Goal: Information Seeking & Learning: Compare options

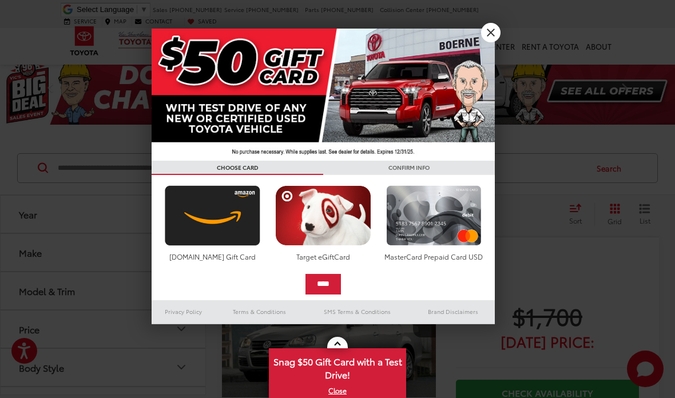
click at [492, 35] on link "X" at bounding box center [490, 32] width 19 height 19
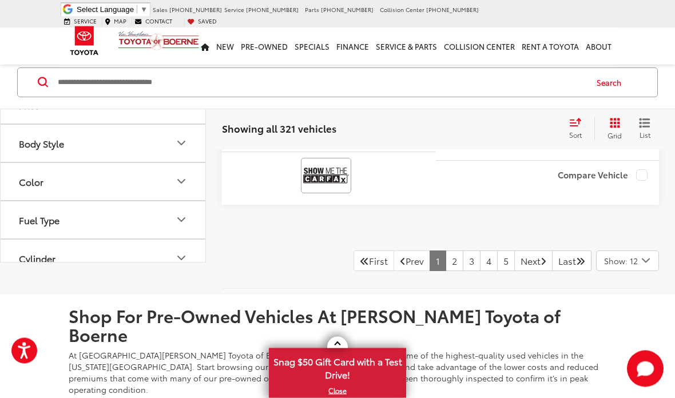
scroll to position [4542, 0]
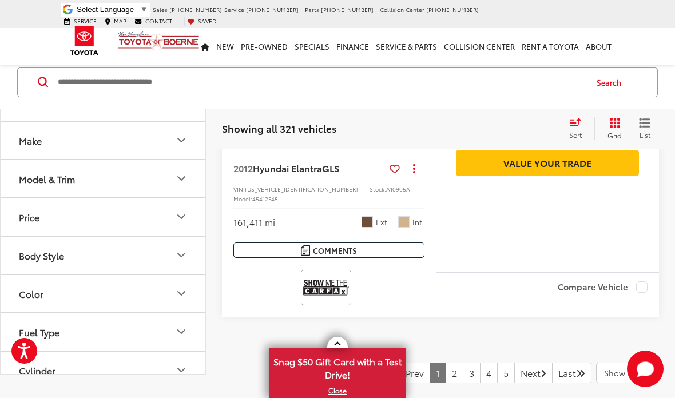
click at [446, 363] on link "2" at bounding box center [455, 373] width 18 height 21
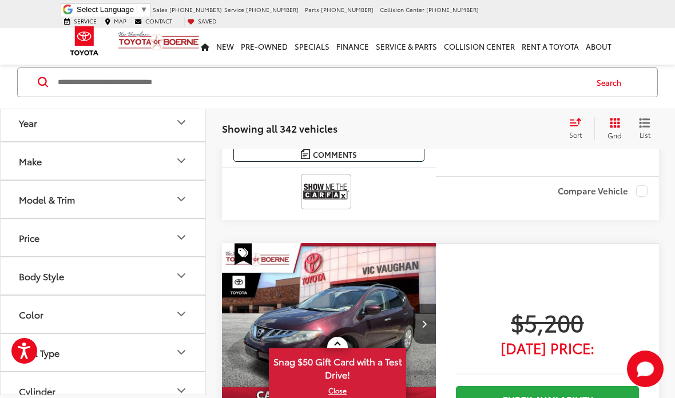
scroll to position [1942, 0]
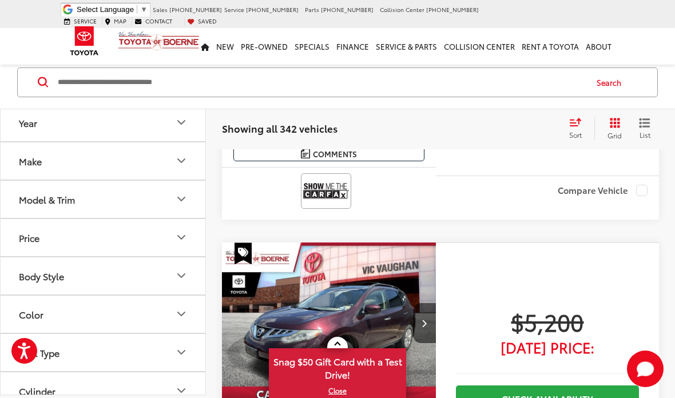
click at [424, 303] on button "Next image" at bounding box center [424, 323] width 23 height 40
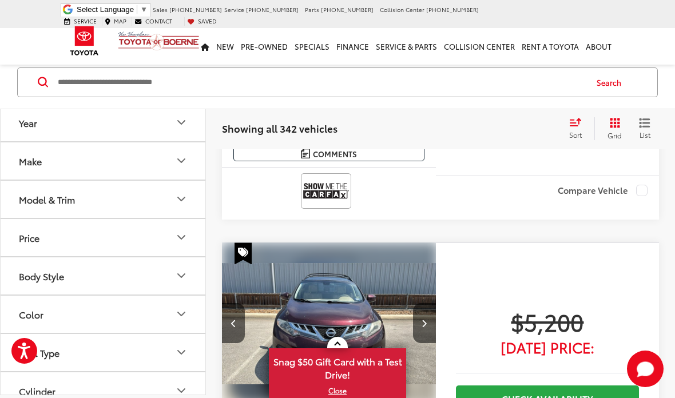
click at [423, 303] on button "Next image" at bounding box center [424, 323] width 23 height 40
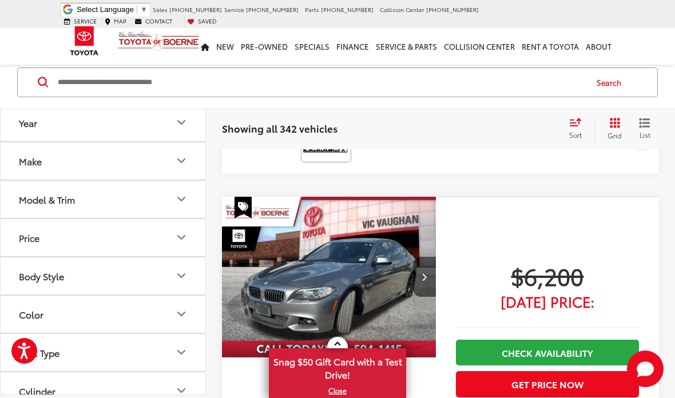
scroll to position [2804, 0]
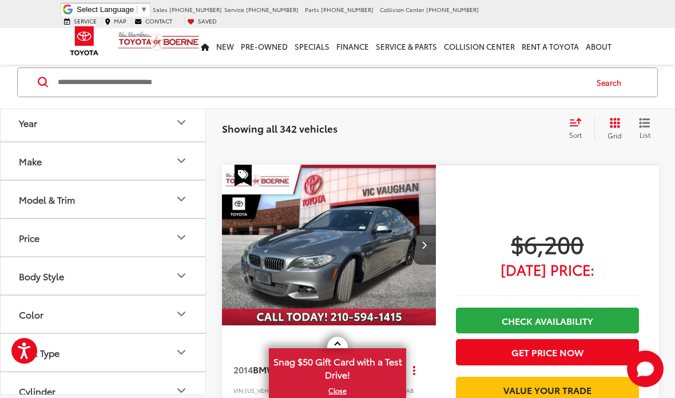
click at [424, 241] on icon "Next image" at bounding box center [424, 245] width 5 height 8
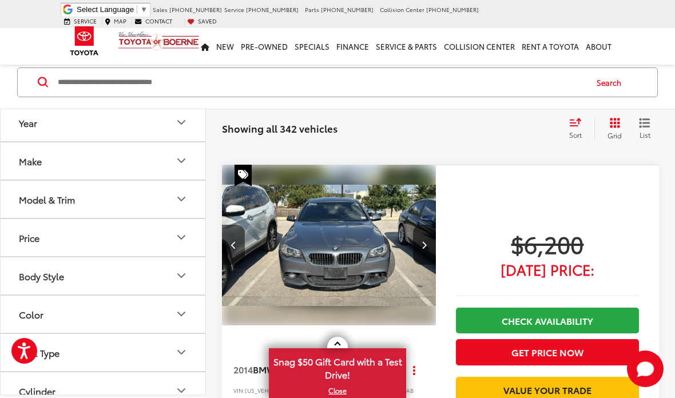
click at [422, 241] on icon "Next image" at bounding box center [424, 245] width 5 height 8
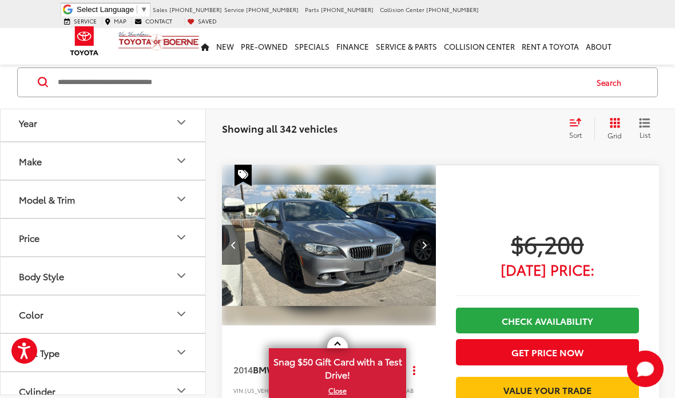
click at [426, 241] on icon "Next image" at bounding box center [424, 245] width 5 height 8
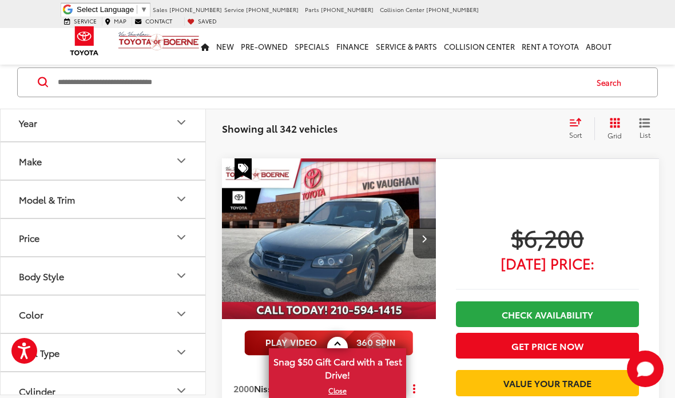
scroll to position [3977, 0]
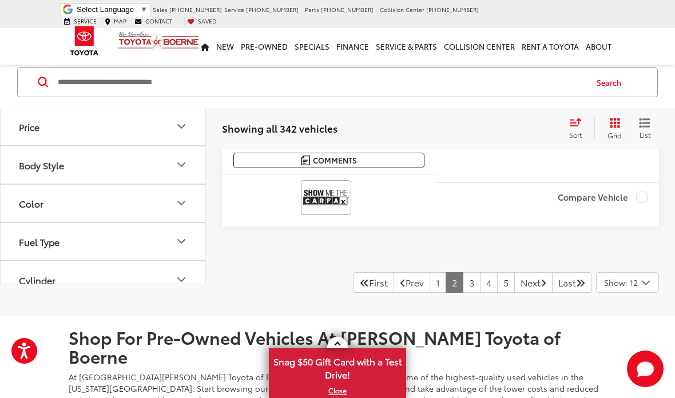
click at [463, 272] on link "3" at bounding box center [472, 282] width 18 height 21
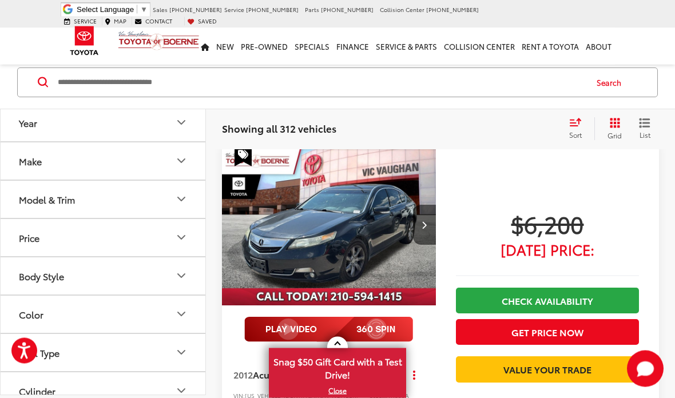
scroll to position [894, 0]
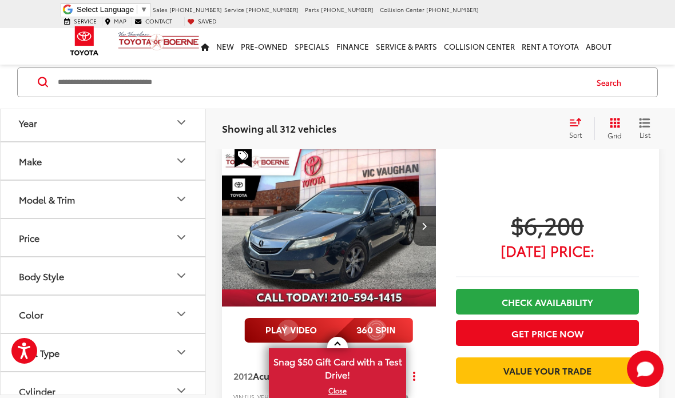
click at [424, 222] on icon "Next image" at bounding box center [424, 226] width 5 height 8
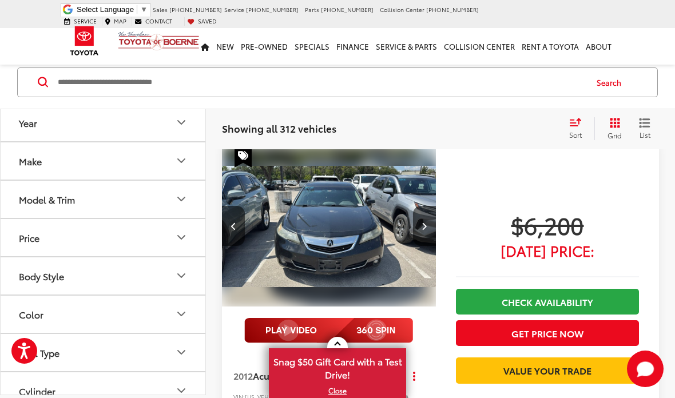
click at [424, 222] on icon "Next image" at bounding box center [424, 226] width 5 height 8
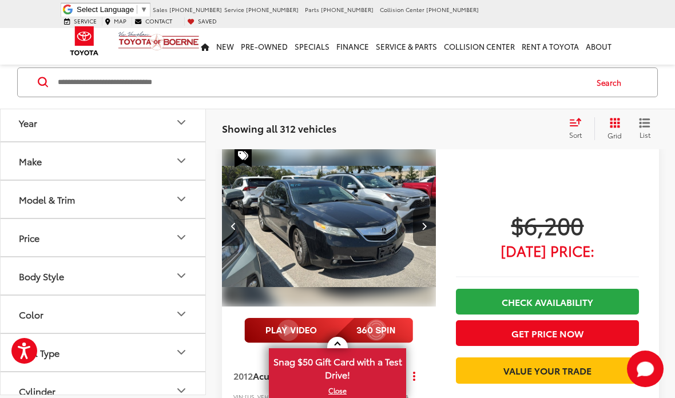
click at [425, 206] on button "Next image" at bounding box center [424, 226] width 23 height 40
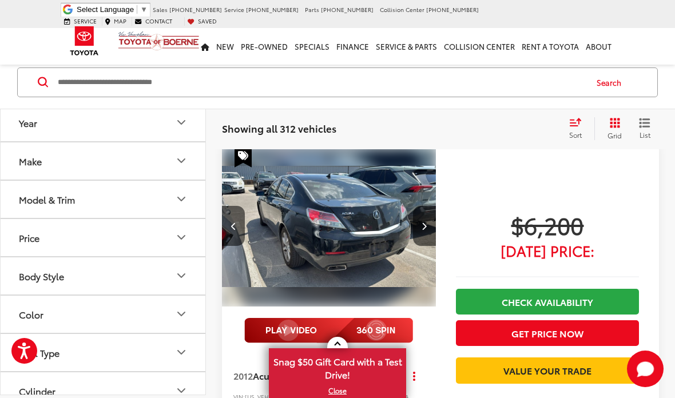
click at [427, 206] on button "Next image" at bounding box center [424, 226] width 23 height 40
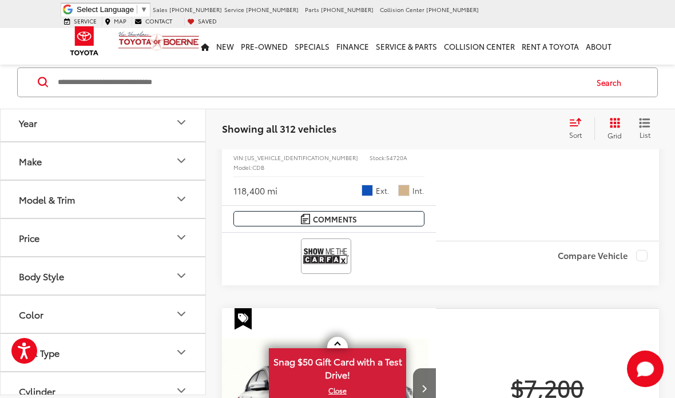
scroll to position [3555, 0]
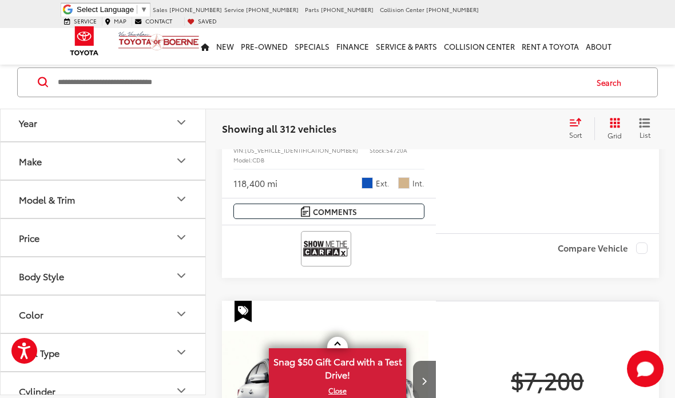
click at [378, 301] on img "2014 Nissan Altima 3.5 SL 0" at bounding box center [329, 382] width 216 height 162
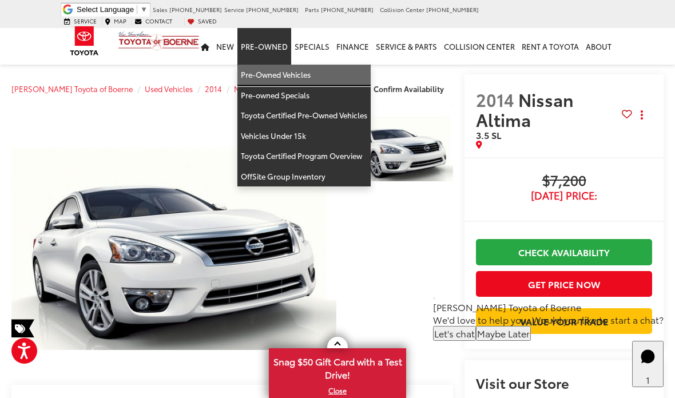
click at [255, 65] on link "Pre-Owned Vehicles" at bounding box center [303, 75] width 133 height 21
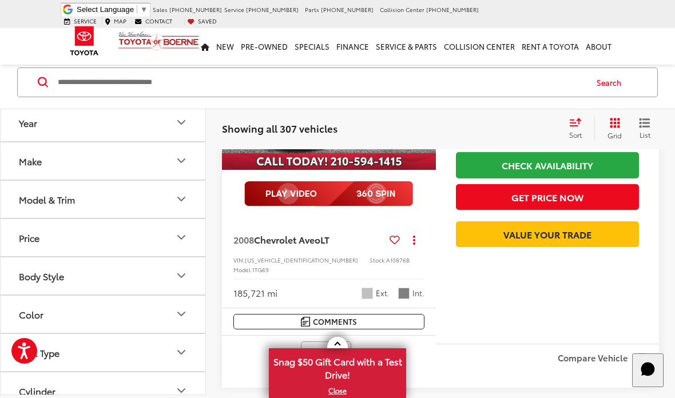
scroll to position [1773, 0]
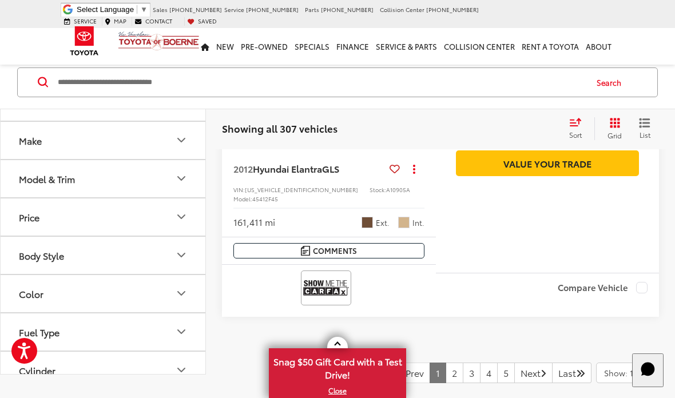
click at [446, 363] on link "2" at bounding box center [455, 373] width 18 height 21
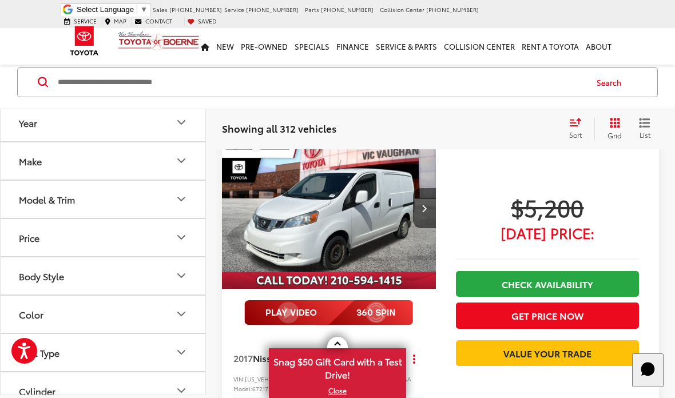
scroll to position [511, 0]
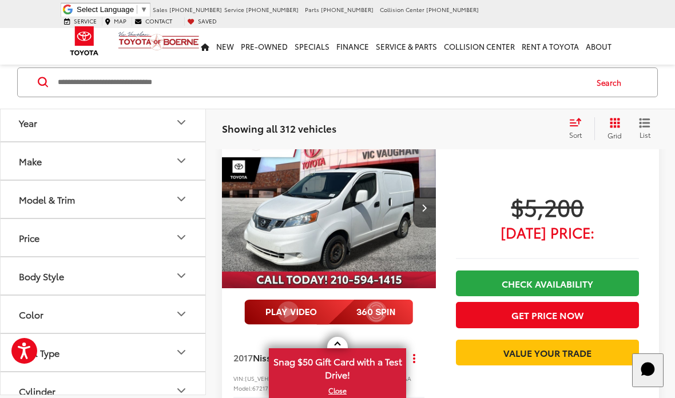
click at [425, 204] on icon "Next image" at bounding box center [424, 208] width 5 height 8
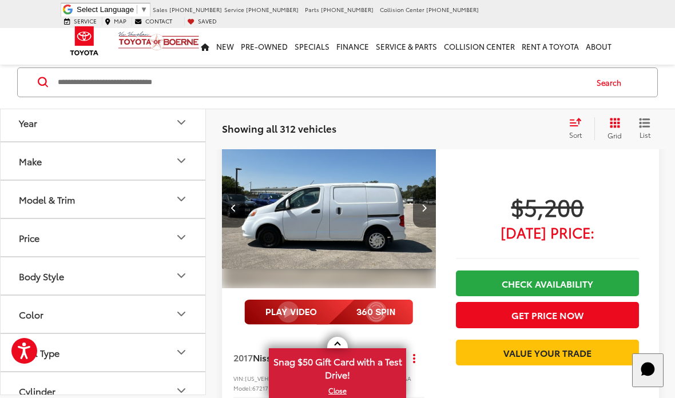
click at [427, 204] on icon "Next image" at bounding box center [424, 208] width 5 height 8
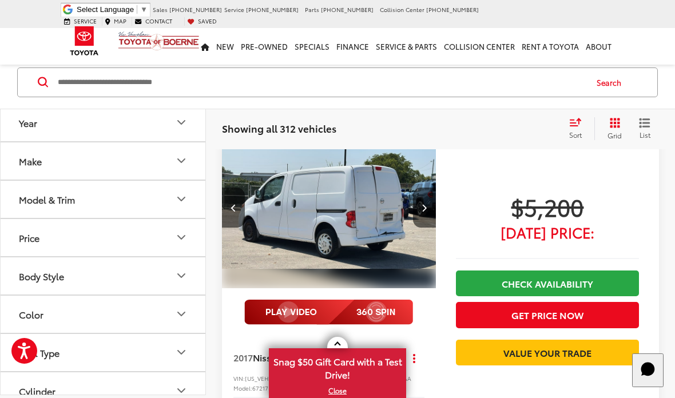
click at [421, 200] on button "Next image" at bounding box center [424, 208] width 23 height 40
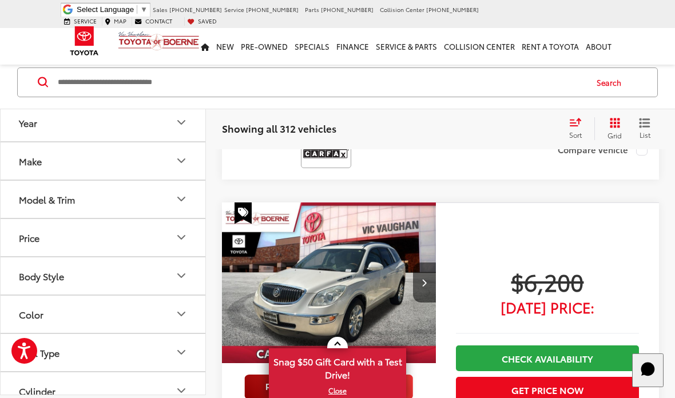
scroll to position [3630, 0]
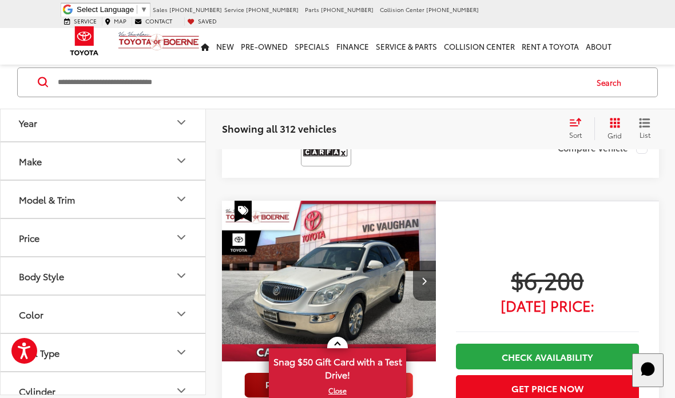
click at [426, 277] on icon "Next image" at bounding box center [424, 281] width 5 height 8
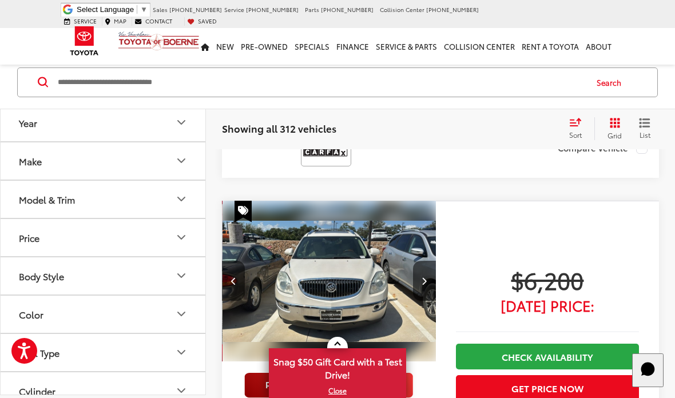
click at [426, 261] on button "Next image" at bounding box center [424, 281] width 23 height 40
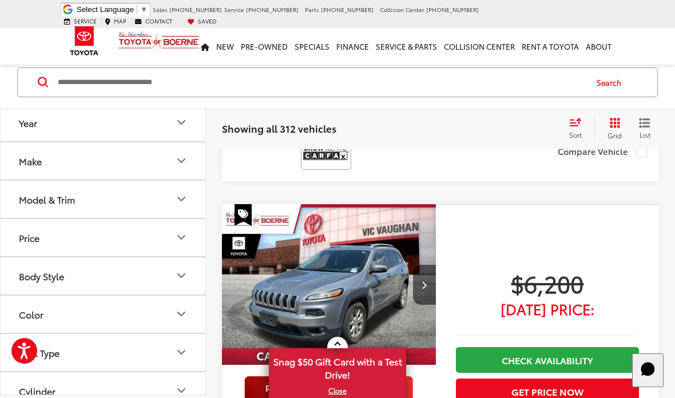
scroll to position [4433, 0]
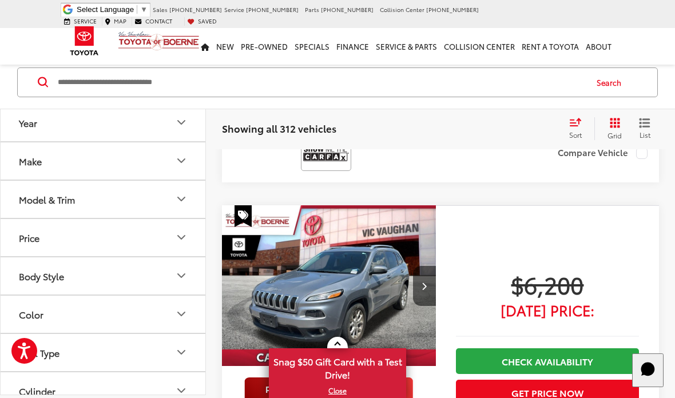
click at [422, 266] on button "Next image" at bounding box center [424, 286] width 23 height 40
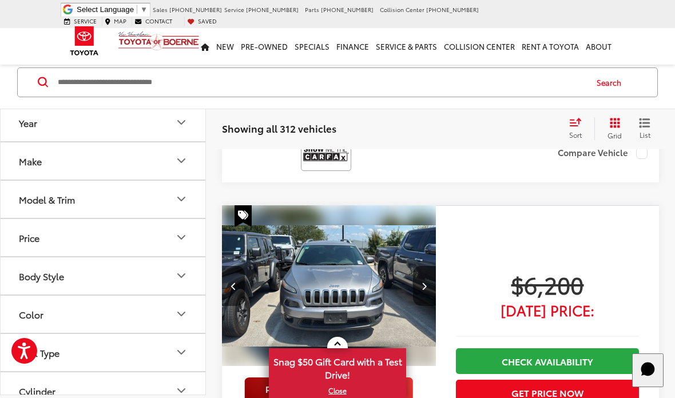
click at [426, 282] on icon "Next image" at bounding box center [424, 286] width 5 height 8
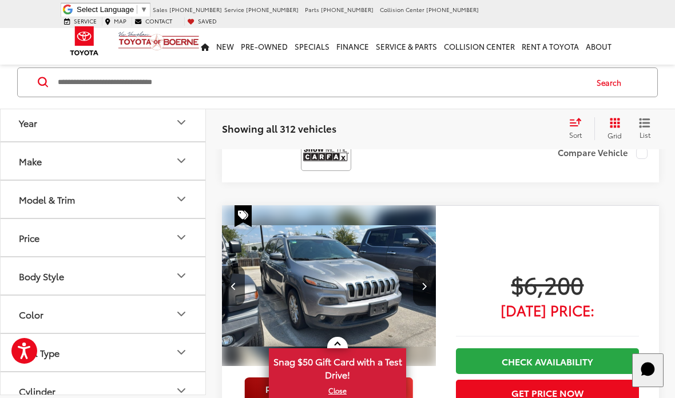
click at [428, 266] on button "Next image" at bounding box center [424, 286] width 23 height 40
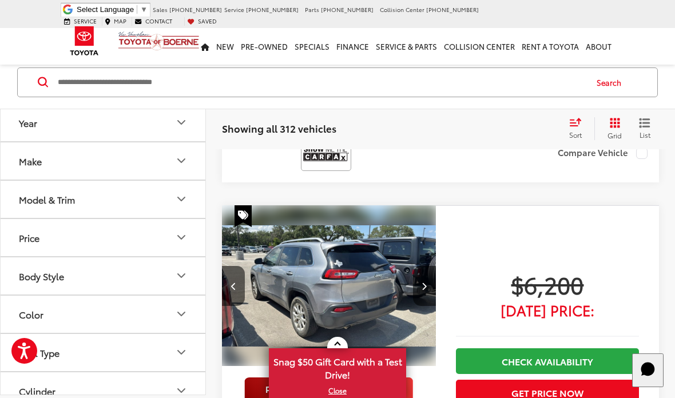
click at [428, 266] on button "Next image" at bounding box center [424, 286] width 23 height 40
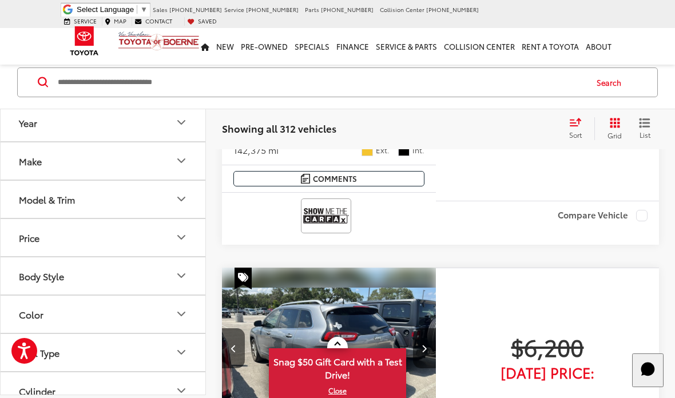
scroll to position [4370, 0]
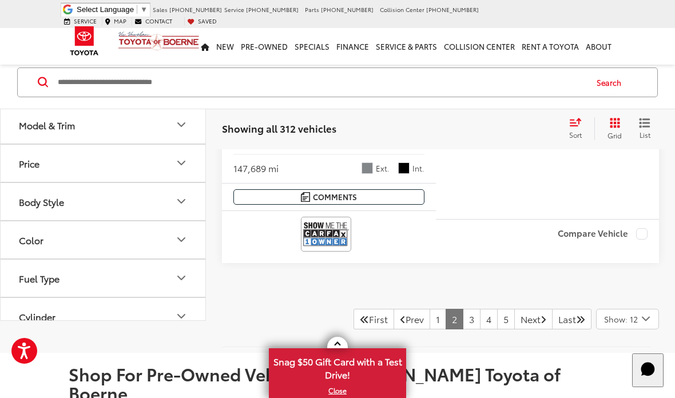
click at [463, 309] on link "3" at bounding box center [472, 319] width 18 height 21
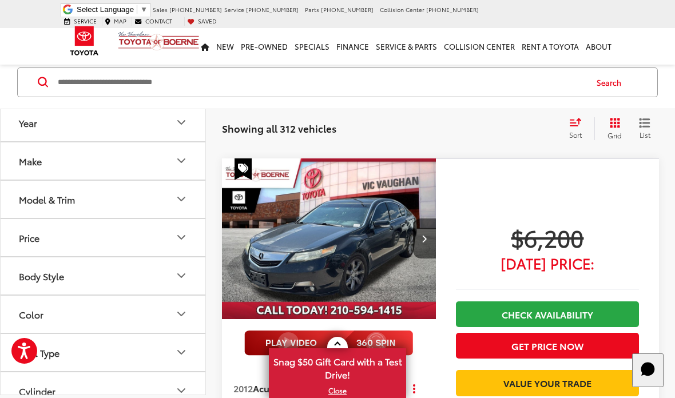
scroll to position [899, 0]
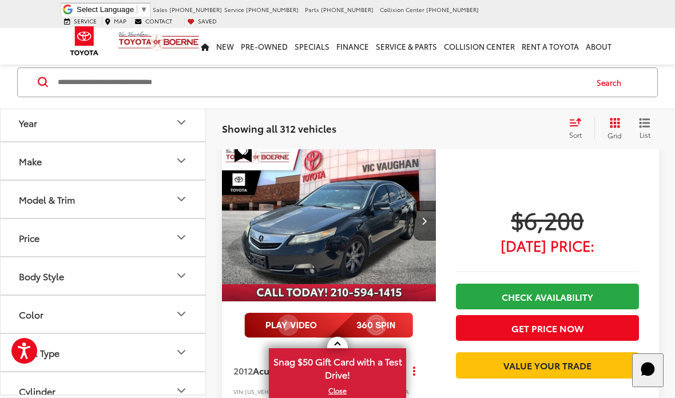
click at [426, 217] on icon "Next image" at bounding box center [424, 221] width 5 height 8
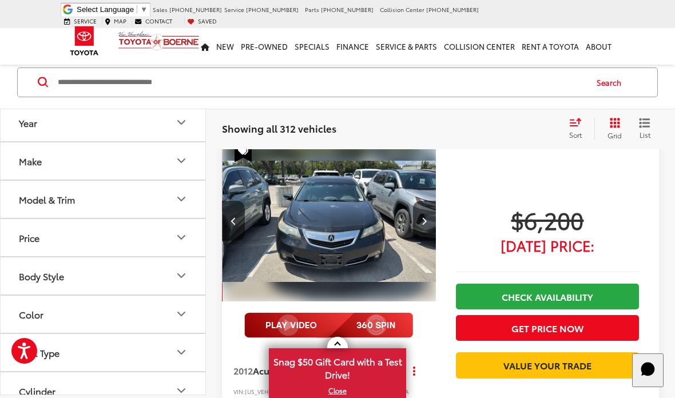
click at [416, 210] on button "Next image" at bounding box center [424, 221] width 23 height 40
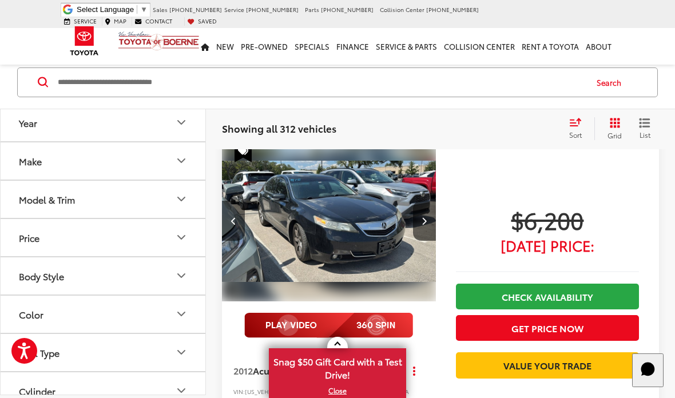
click at [423, 206] on button "Next image" at bounding box center [424, 221] width 23 height 40
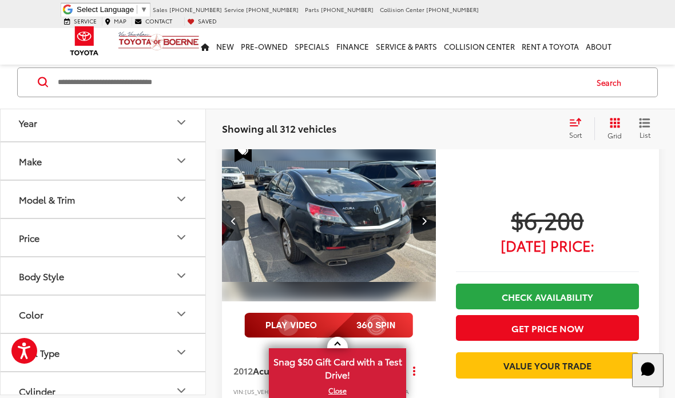
scroll to position [0, 647]
click at [430, 204] on button "Next image" at bounding box center [424, 221] width 23 height 40
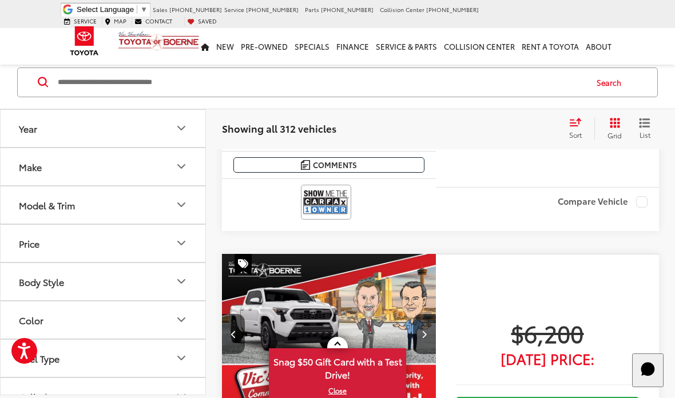
scroll to position [782, 0]
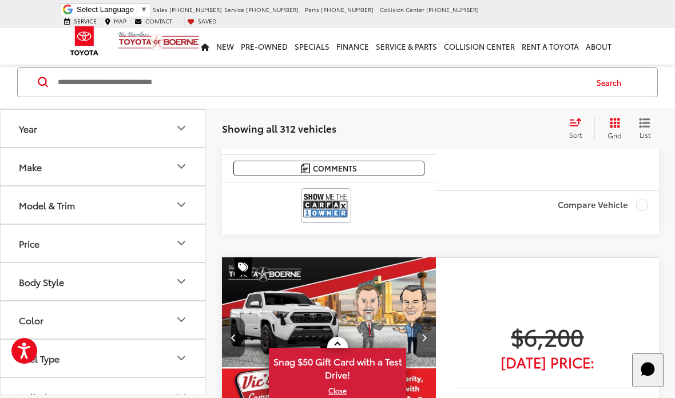
click at [243, 317] on button "Previous image" at bounding box center [233, 337] width 23 height 40
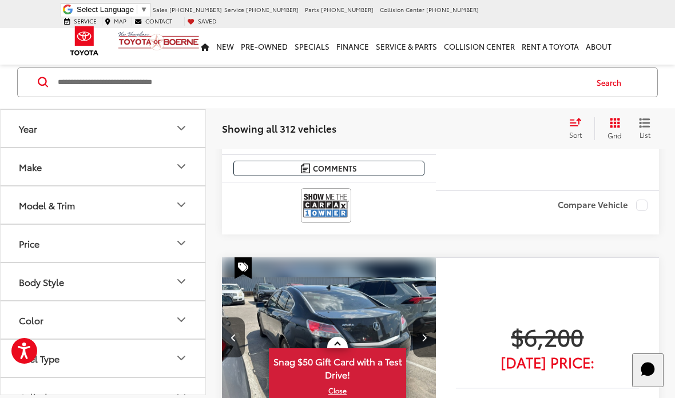
click at [240, 320] on button "Previous image" at bounding box center [233, 337] width 23 height 40
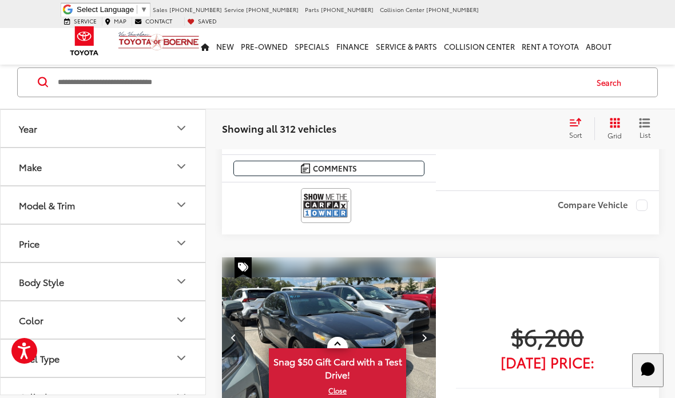
scroll to position [0, 432]
